Goal: Task Accomplishment & Management: Complete application form

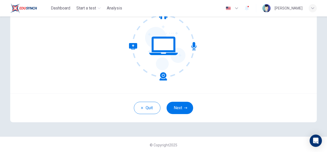
scroll to position [60, 0]
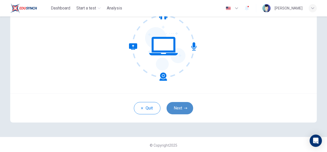
click at [178, 108] on button "Next" at bounding box center [180, 108] width 27 height 12
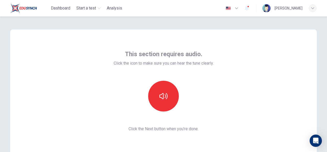
scroll to position [1, 0]
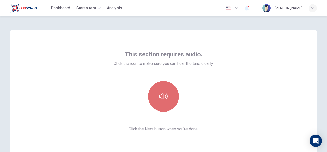
click at [161, 97] on icon "button" at bounding box center [164, 96] width 8 height 8
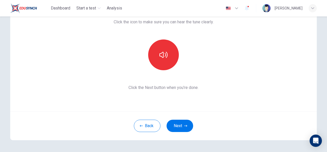
scroll to position [43, 0]
click at [170, 131] on button "Next" at bounding box center [180, 125] width 27 height 12
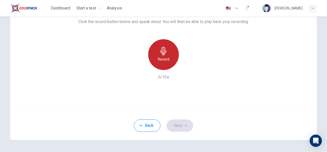
click at [162, 63] on div "Record" at bounding box center [163, 54] width 31 height 31
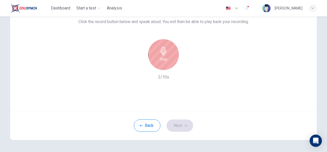
click at [165, 60] on h6 "Stop" at bounding box center [164, 59] width 8 height 6
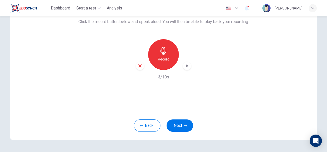
click at [186, 65] on icon "button" at bounding box center [187, 65] width 2 height 3
click at [172, 128] on button "Next" at bounding box center [180, 125] width 27 height 12
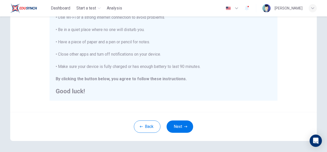
scroll to position [132, 0]
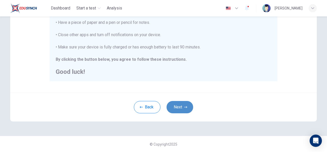
click at [173, 106] on button "Next" at bounding box center [180, 107] width 27 height 12
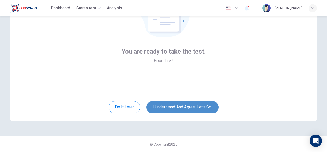
click at [173, 106] on button "I understand and agree. Let’s go!" at bounding box center [182, 107] width 72 height 12
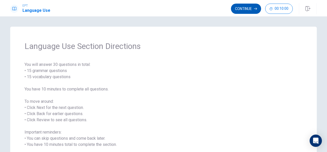
click at [247, 10] on button "Continue" at bounding box center [246, 9] width 30 height 10
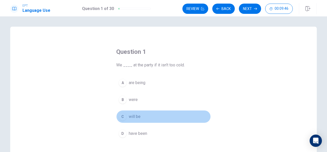
click at [124, 116] on div "C" at bounding box center [123, 116] width 8 height 8
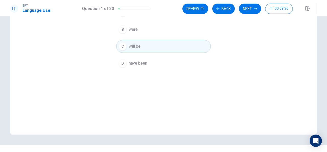
scroll to position [70, 0]
click at [251, 9] on button "Next" at bounding box center [250, 9] width 22 height 10
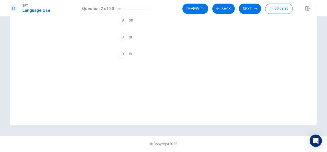
scroll to position [0, 0]
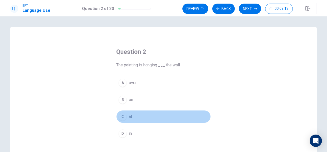
click at [122, 116] on div "C" at bounding box center [123, 116] width 8 height 8
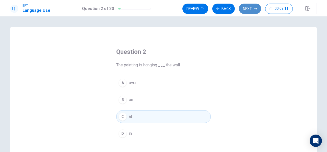
click at [253, 11] on button "Next" at bounding box center [250, 9] width 22 height 10
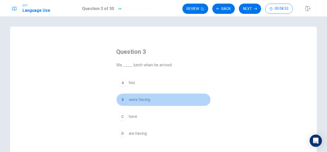
click at [129, 99] on span "were having" at bounding box center [139, 99] width 21 height 6
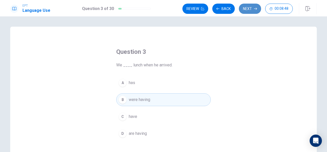
click at [251, 12] on button "Next" at bounding box center [250, 9] width 22 height 10
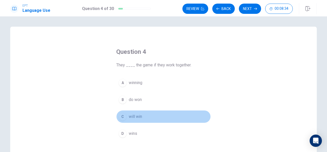
click at [122, 113] on div "C" at bounding box center [123, 116] width 8 height 8
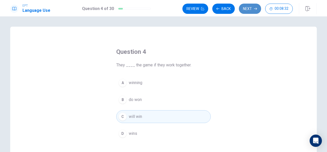
click at [251, 9] on button "Next" at bounding box center [250, 9] width 22 height 10
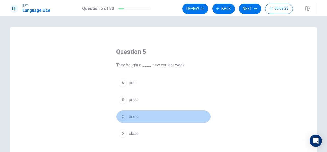
click at [121, 116] on div "C" at bounding box center [123, 116] width 8 height 8
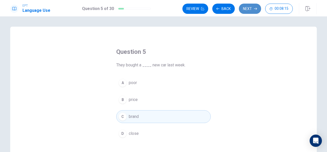
click at [249, 7] on button "Next" at bounding box center [250, 9] width 22 height 10
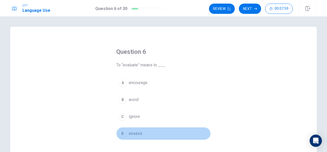
click at [122, 135] on div "D" at bounding box center [123, 133] width 8 height 8
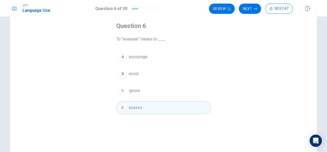
scroll to position [26, 0]
click at [248, 13] on button "Next" at bounding box center [250, 9] width 22 height 10
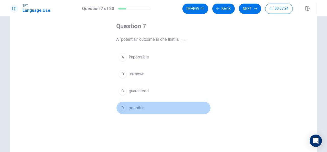
click at [130, 110] on button "D possible" at bounding box center [163, 107] width 95 height 13
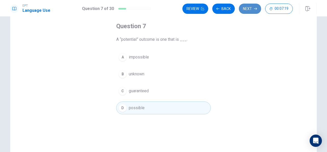
click at [247, 13] on button "Next" at bounding box center [250, 9] width 22 height 10
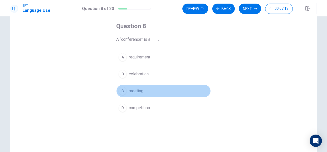
click at [139, 92] on span "meeting" at bounding box center [136, 91] width 15 height 6
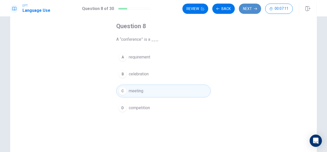
click at [247, 7] on button "Next" at bounding box center [250, 9] width 22 height 10
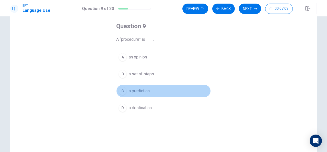
click at [141, 88] on span "a prediction" at bounding box center [139, 91] width 21 height 6
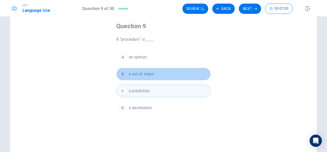
click at [149, 73] on span "a set of steps" at bounding box center [141, 74] width 25 height 6
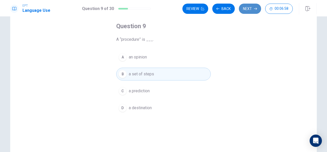
click at [245, 12] on button "Next" at bounding box center [250, 9] width 22 height 10
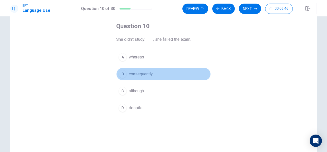
click at [143, 71] on span "consequently" at bounding box center [141, 74] width 24 height 6
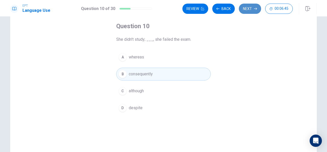
click at [249, 9] on button "Next" at bounding box center [250, 9] width 22 height 10
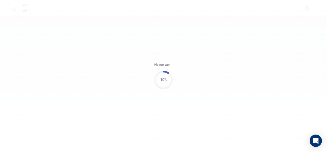
scroll to position [0, 0]
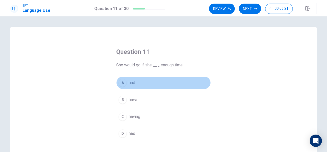
click at [129, 80] on span "had" at bounding box center [132, 82] width 6 height 6
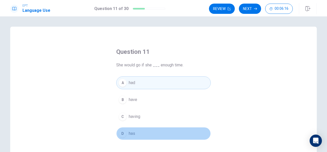
click at [136, 138] on button "D has" at bounding box center [163, 133] width 95 height 13
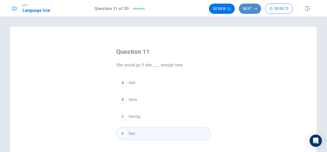
click at [251, 11] on button "Next" at bounding box center [250, 9] width 22 height 10
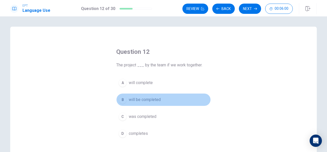
click at [137, 100] on span "will be completed" at bounding box center [145, 99] width 32 height 6
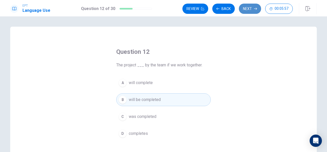
click at [253, 12] on button "Next" at bounding box center [250, 9] width 22 height 10
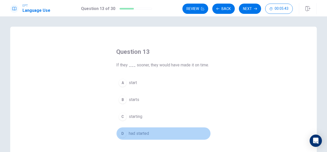
click at [132, 132] on span "had started" at bounding box center [139, 133] width 20 height 6
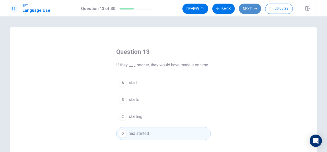
click at [245, 14] on button "Next" at bounding box center [250, 9] width 22 height 10
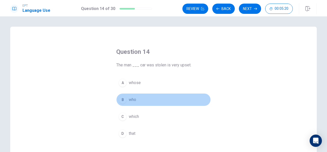
click at [134, 99] on span "who" at bounding box center [132, 99] width 7 height 6
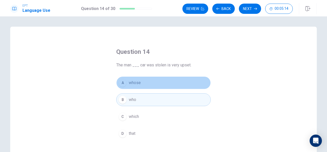
click at [135, 83] on span "whose" at bounding box center [135, 82] width 12 height 6
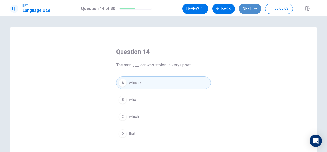
click at [244, 9] on button "Next" at bounding box center [250, 9] width 22 height 10
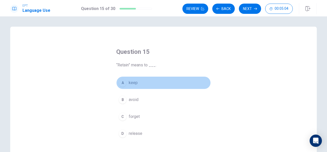
click at [133, 81] on span "keep" at bounding box center [133, 82] width 9 height 6
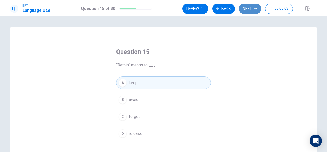
click at [251, 9] on button "Next" at bounding box center [250, 9] width 22 height 10
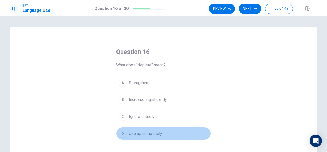
click at [152, 132] on span "Use up completely" at bounding box center [145, 133] width 33 height 6
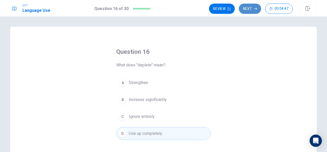
click at [247, 12] on button "Next" at bounding box center [250, 9] width 22 height 10
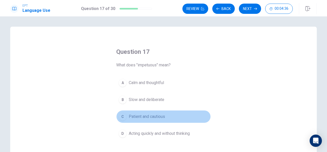
click at [153, 115] on span "Patient and cautious" at bounding box center [147, 116] width 36 height 6
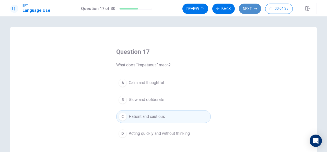
click at [246, 8] on button "Next" at bounding box center [250, 9] width 22 height 10
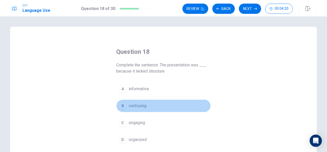
click at [145, 105] on span "confusing" at bounding box center [138, 106] width 18 height 6
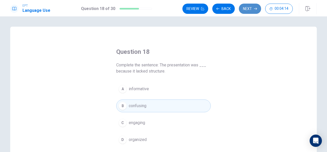
click at [249, 12] on button "Next" at bounding box center [250, 9] width 22 height 10
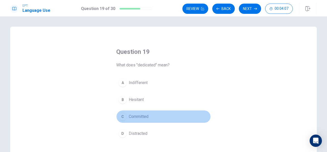
click at [141, 116] on span "Committed" at bounding box center [139, 116] width 20 height 6
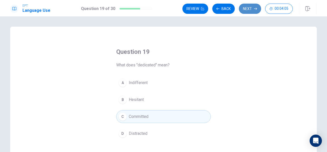
click at [251, 9] on button "Next" at bounding box center [250, 9] width 22 height 10
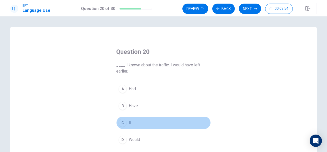
click at [129, 121] on span "If" at bounding box center [130, 122] width 3 height 6
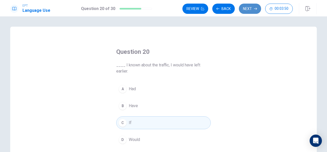
click at [252, 10] on button "Next" at bounding box center [250, 9] width 22 height 10
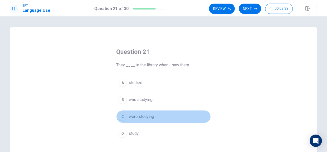
click at [135, 118] on span "were studying" at bounding box center [141, 116] width 25 height 6
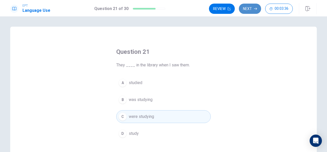
click at [250, 10] on button "Next" at bounding box center [250, 9] width 22 height 10
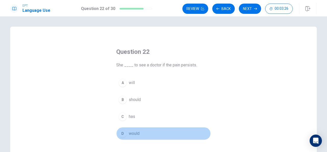
click at [138, 132] on span "would" at bounding box center [134, 133] width 11 height 6
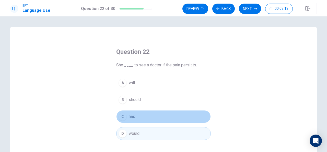
click at [130, 117] on span "has" at bounding box center [132, 116] width 6 height 6
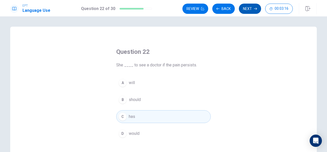
click at [247, 10] on button "Next" at bounding box center [250, 9] width 22 height 10
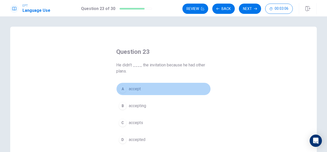
click at [135, 89] on span "accept" at bounding box center [135, 89] width 12 height 6
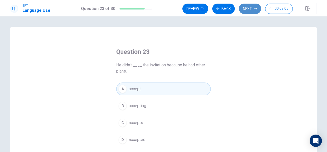
click at [255, 9] on icon "button" at bounding box center [255, 8] width 3 height 3
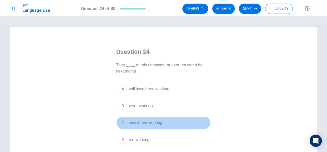
click at [135, 123] on span "have been working" at bounding box center [145, 122] width 33 height 6
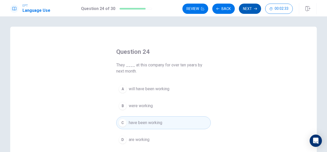
click at [251, 7] on button "Next" at bounding box center [250, 9] width 22 height 10
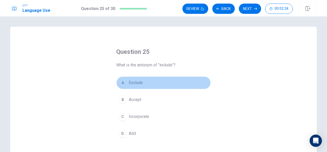
click at [138, 82] on span "Exclude" at bounding box center [136, 82] width 14 height 6
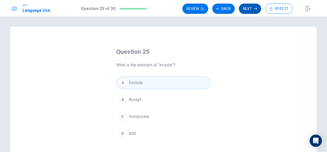
click at [246, 12] on button "Next" at bounding box center [250, 9] width 22 height 10
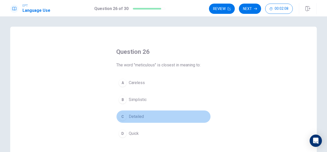
click at [140, 116] on span "Detailed" at bounding box center [136, 116] width 15 height 6
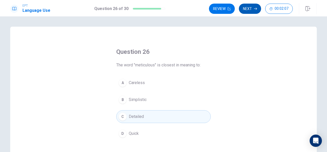
click at [257, 5] on button "Next" at bounding box center [250, 9] width 22 height 10
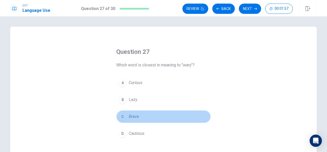
click at [133, 118] on span "Brave" at bounding box center [134, 116] width 10 height 6
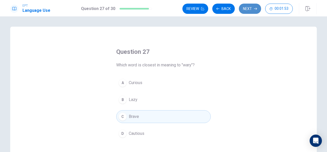
click at [248, 11] on button "Next" at bounding box center [250, 9] width 22 height 10
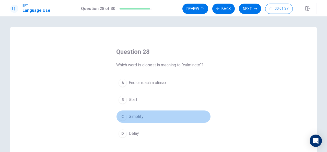
click at [139, 116] on span "Simplify" at bounding box center [136, 116] width 15 height 6
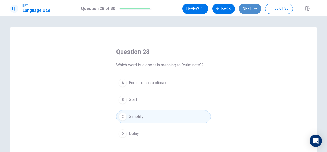
click at [248, 11] on button "Next" at bounding box center [250, 9] width 22 height 10
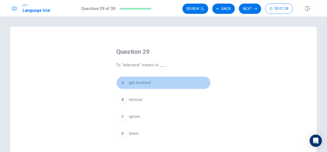
click at [139, 81] on span "get involved" at bounding box center [140, 82] width 22 height 6
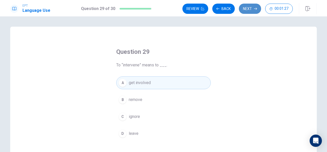
click at [253, 4] on button "Next" at bounding box center [250, 9] width 22 height 10
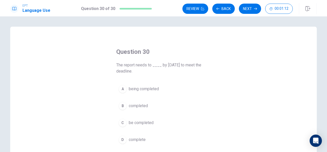
click at [133, 123] on span "be completed" at bounding box center [141, 122] width 25 height 6
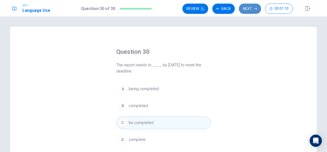
click at [245, 11] on button "Next" at bounding box center [250, 9] width 22 height 10
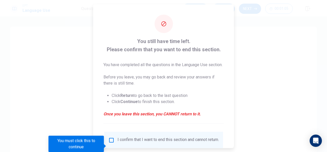
click at [135, 142] on div "I confirm that I want to end this section and cannot return." at bounding box center [163, 139] width 119 height 17
click at [109, 143] on input "You must click this to continue" at bounding box center [111, 139] width 6 height 6
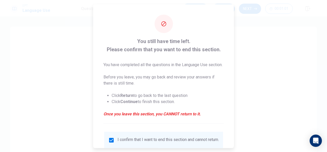
scroll to position [45, 0]
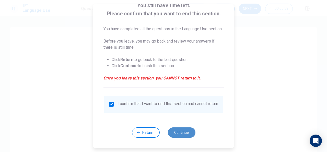
click at [177, 136] on button "Continue" at bounding box center [182, 132] width 28 height 10
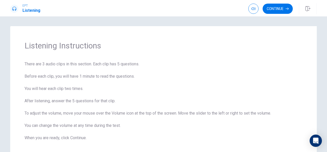
scroll to position [1, 0]
click at [278, 9] on button "Continue" at bounding box center [278, 9] width 30 height 10
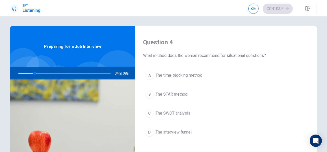
scroll to position [391, 0]
click at [239, 46] on div "Question 4 What method does the woman recommend for situational questions?" at bounding box center [226, 48] width 166 height 20
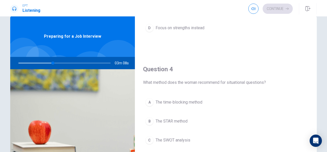
scroll to position [353, 0]
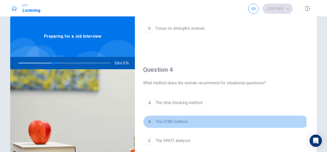
click at [147, 122] on div "B" at bounding box center [149, 121] width 8 height 8
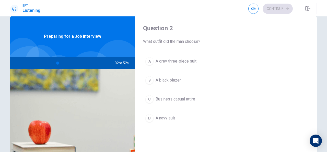
scroll to position [133, 0]
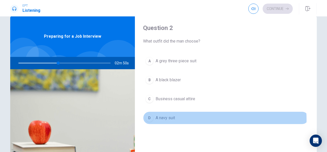
click at [163, 118] on span "A navy suit" at bounding box center [165, 118] width 19 height 6
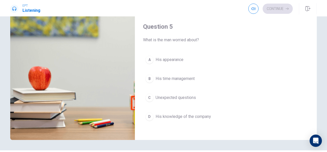
scroll to position [67, 0]
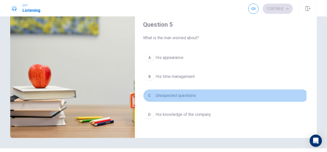
click at [185, 93] on span "Unexpected questions" at bounding box center [176, 95] width 40 height 6
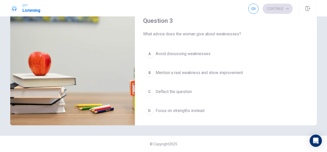
scroll to position [201, 0]
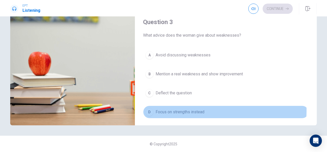
click at [194, 109] on span "Focus on strengths instead" at bounding box center [180, 112] width 49 height 6
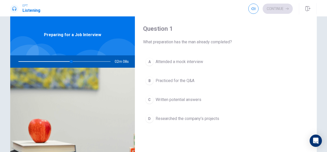
scroll to position [0, 0]
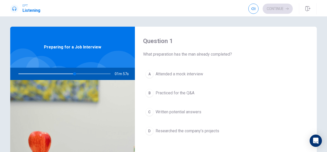
click at [177, 112] on span "Written potential answers" at bounding box center [179, 112] width 46 height 6
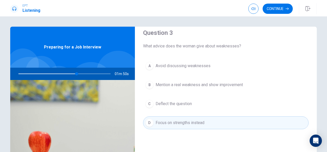
scroll to position [269, 0]
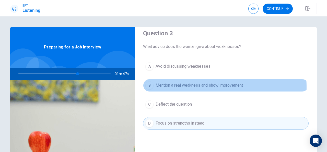
click at [177, 85] on span "Mention a real weakness and show improvement" at bounding box center [199, 85] width 87 height 6
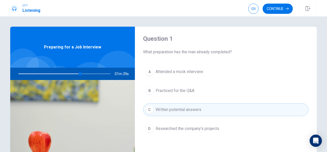
scroll to position [0, 0]
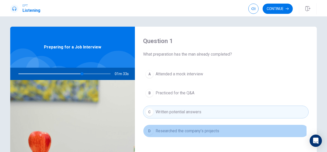
click at [198, 131] on span "Researched the company’s projects" at bounding box center [188, 131] width 64 height 6
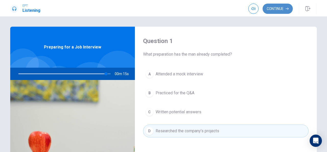
click at [286, 7] on button "Continue" at bounding box center [278, 9] width 30 height 10
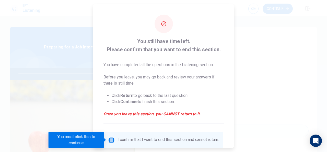
click at [111, 140] on input "You must click this to continue" at bounding box center [111, 139] width 6 height 6
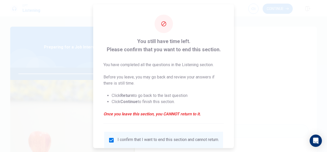
scroll to position [39, 0]
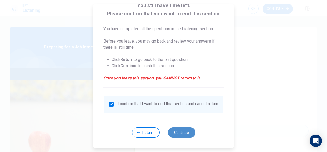
click at [187, 130] on button "Continue" at bounding box center [182, 132] width 28 height 10
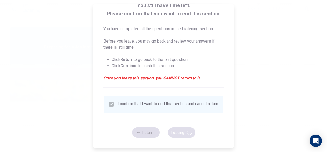
type input "99"
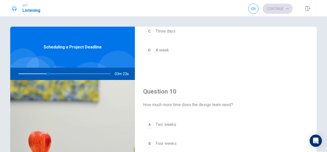
scroll to position [473, 0]
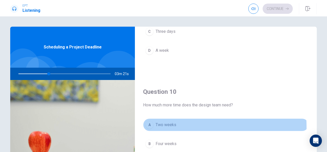
click at [148, 124] on div "A" at bounding box center [149, 124] width 8 height 8
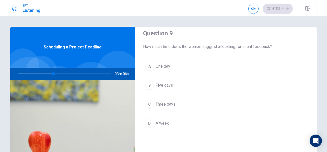
scroll to position [399, 0]
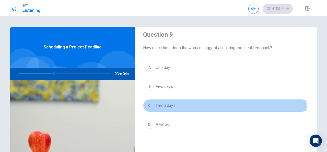
click at [150, 105] on div "C" at bounding box center [149, 105] width 8 height 8
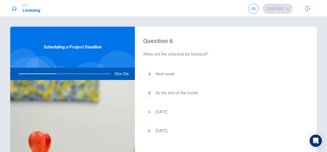
scroll to position [0, 0]
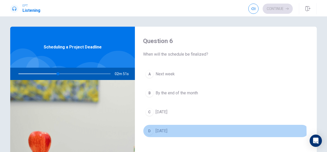
click at [150, 132] on div "D" at bounding box center [149, 131] width 8 height 8
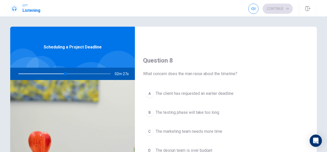
scroll to position [243, 0]
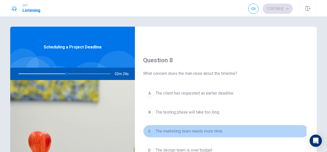
click at [159, 130] on span "The marketing team needs more time" at bounding box center [189, 131] width 67 height 6
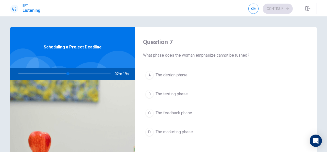
scroll to position [130, 0]
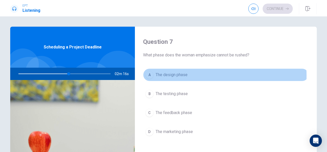
click at [183, 75] on span "The design phase" at bounding box center [172, 75] width 32 height 6
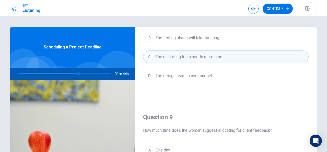
scroll to position [161, 0]
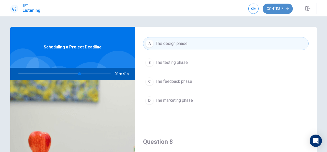
click at [284, 10] on button "Continue" at bounding box center [278, 9] width 30 height 10
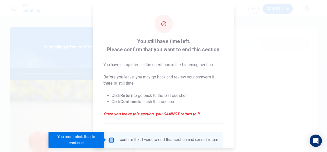
click at [111, 140] on input "You must click this to continue" at bounding box center [111, 139] width 6 height 6
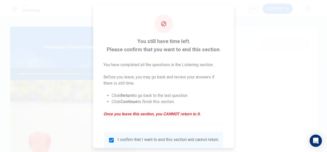
scroll to position [39, 0]
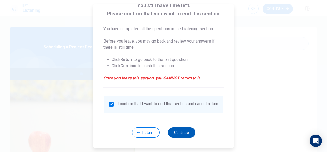
click at [176, 130] on button "Continue" at bounding box center [182, 132] width 28 height 10
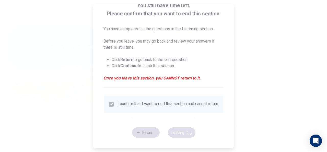
type input "69"
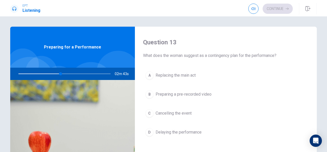
scroll to position [260, 0]
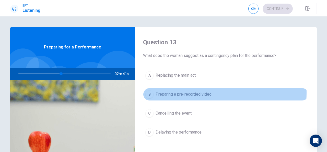
click at [201, 91] on span "Preparing a pre-recorded video" at bounding box center [184, 94] width 56 height 6
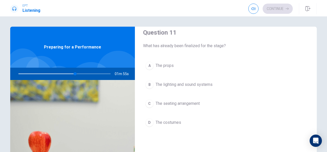
scroll to position [0, 0]
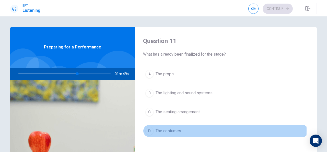
click at [161, 130] on span "The costumes" at bounding box center [169, 131] width 26 height 6
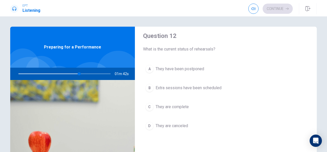
scroll to position [136, 0]
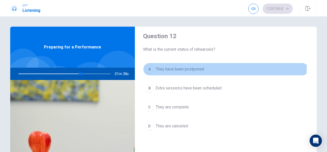
click at [192, 65] on button "A They have been postponed" at bounding box center [226, 69] width 166 height 13
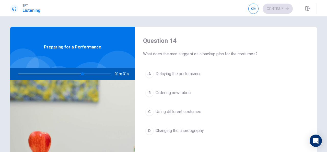
scroll to position [393, 0]
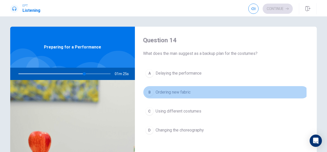
click at [185, 90] on span "Ordering new fabric" at bounding box center [173, 92] width 35 height 6
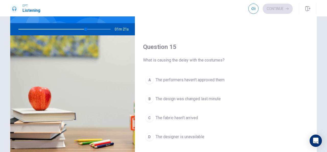
scroll to position [46, 0]
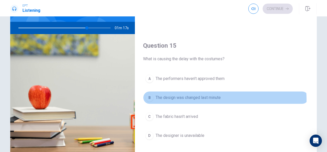
click at [208, 96] on span "The design was changed last minute" at bounding box center [188, 97] width 65 height 6
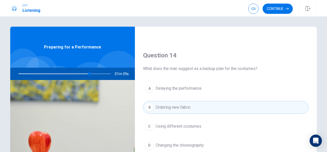
scroll to position [378, 0]
click at [277, 9] on button "Continue" at bounding box center [278, 9] width 30 height 10
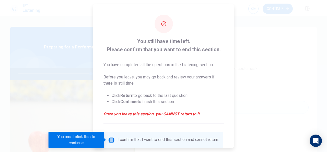
click at [109, 139] on input "You must click this to continue" at bounding box center [111, 139] width 6 height 6
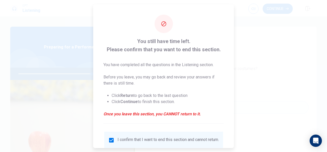
scroll to position [39, 0]
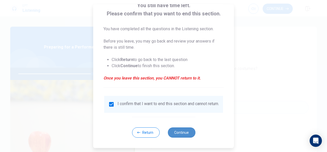
click at [169, 134] on button "Continue" at bounding box center [182, 132] width 28 height 10
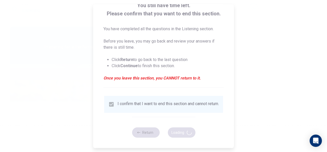
type input "81"
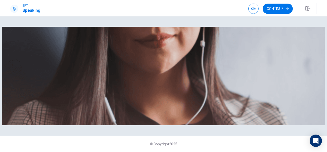
scroll to position [40, 0]
click at [286, 4] on button "Continue" at bounding box center [278, 9] width 30 height 10
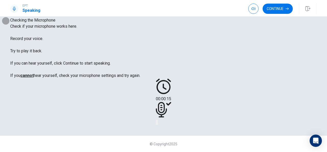
click at [157, 123] on icon "Play Audio" at bounding box center [157, 123] width 0 height 0
click at [156, 123] on icon "Record Again" at bounding box center [156, 123] width 0 height 0
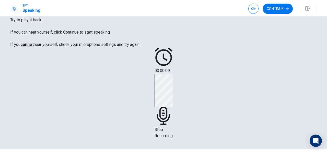
click at [173, 127] on span "Stop Recording" at bounding box center [164, 132] width 18 height 11
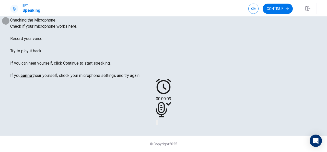
click at [158, 121] on button "Play Audio" at bounding box center [157, 122] width 1 height 5
click at [275, 8] on button "Continue" at bounding box center [278, 9] width 30 height 10
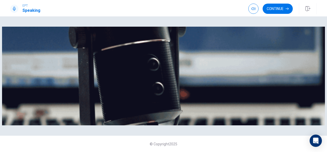
scroll to position [0, 0]
click at [280, 14] on div "EPT Speaking Continue" at bounding box center [163, 8] width 327 height 16
click at [280, 12] on button "Continue" at bounding box center [278, 9] width 30 height 10
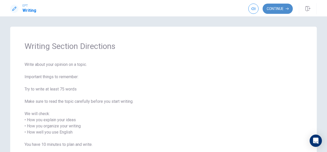
click at [279, 8] on button "Continue" at bounding box center [278, 9] width 30 height 10
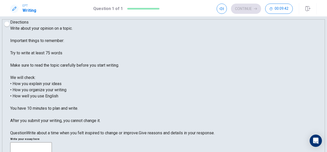
scroll to position [7, 0]
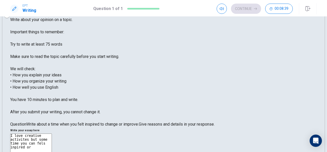
scroll to position [27, 0]
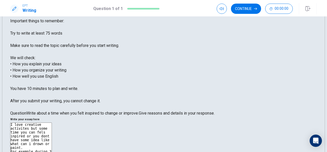
type textarea "I love creative activites but some time you can fels inpired or you dont have s…"
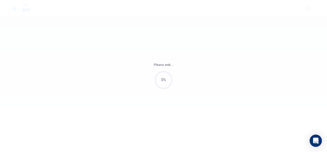
scroll to position [0, 0]
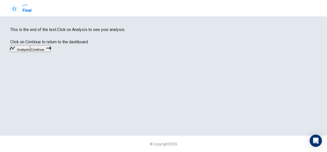
click at [51, 52] on button "Continue" at bounding box center [40, 48] width 21 height 7
